Goal: Information Seeking & Learning: Learn about a topic

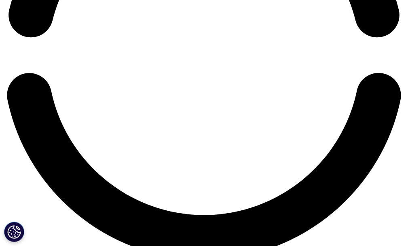
scroll to position [921, 0]
